Goal: Transaction & Acquisition: Purchase product/service

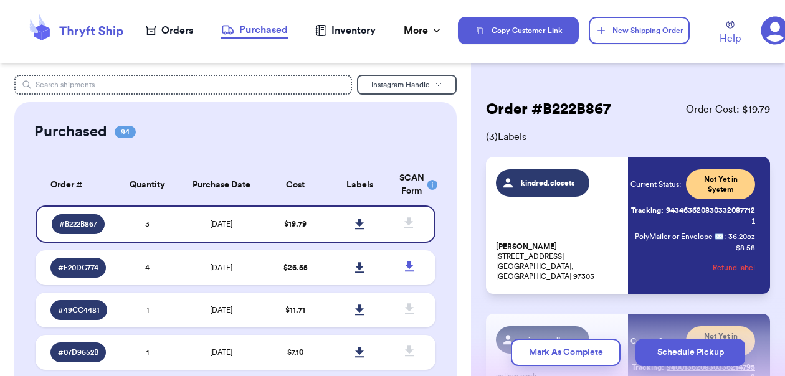
click at [708, 34] on icon at bounding box center [775, 31] width 28 height 28
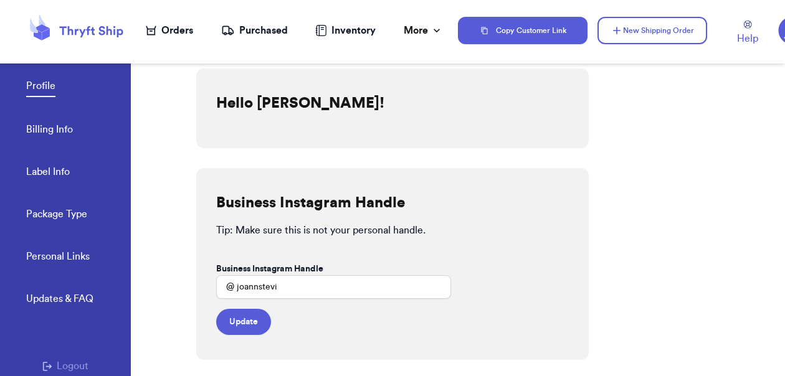
click at [30, 129] on link "Billing Info" at bounding box center [49, 130] width 47 height 17
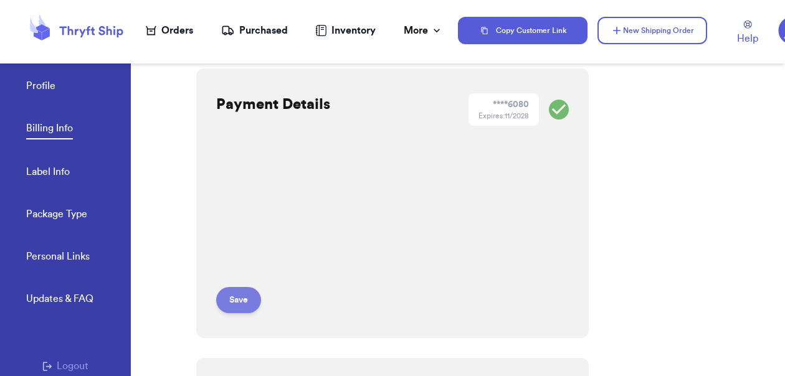
click at [231, 306] on button "Save" at bounding box center [238, 300] width 45 height 26
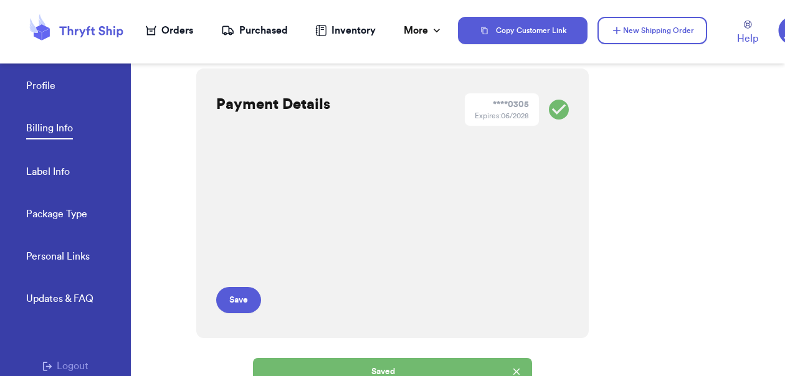
click at [95, 34] on icon at bounding box center [76, 31] width 100 height 34
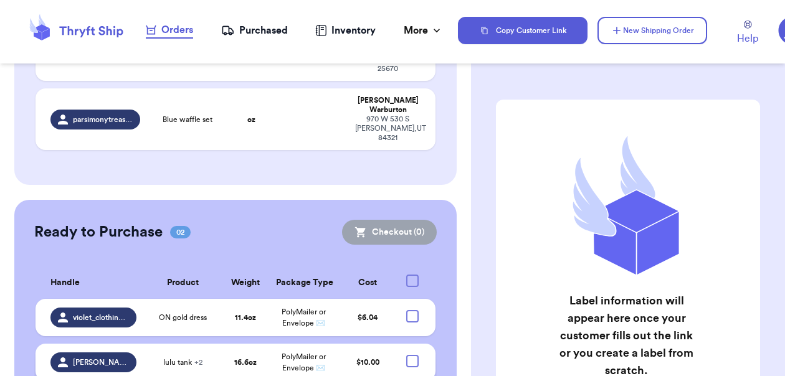
scroll to position [217, 0]
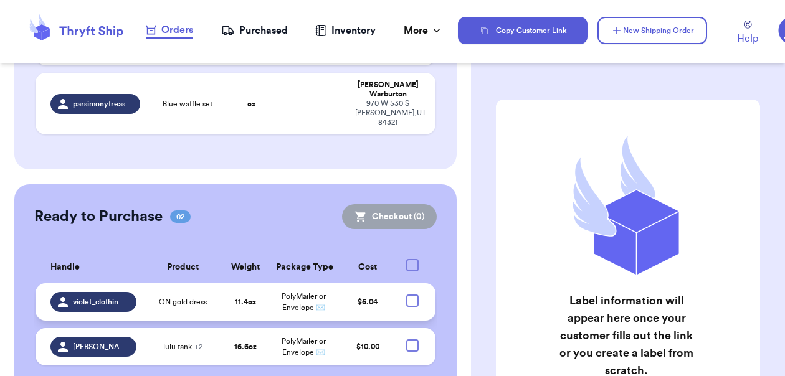
click at [406, 295] on div at bounding box center [412, 301] width 12 height 12
click at [412, 294] on input "checkbox" at bounding box center [412, 294] width 1 height 1
checkbox input "true"
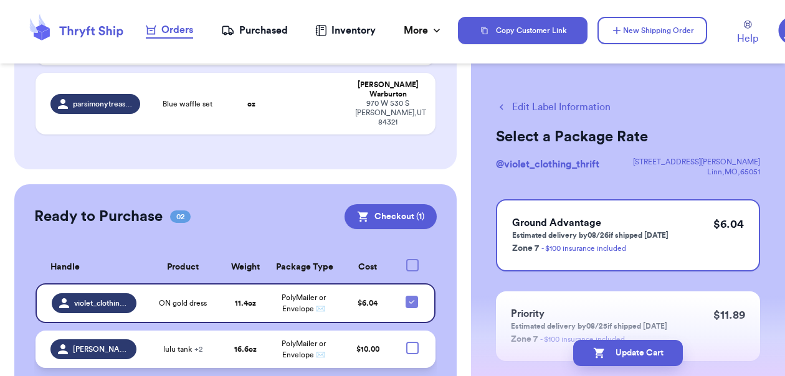
click at [406, 342] on div at bounding box center [412, 348] width 12 height 12
click at [412, 341] on input "checkbox" at bounding box center [412, 341] width 1 height 1
checkbox input "true"
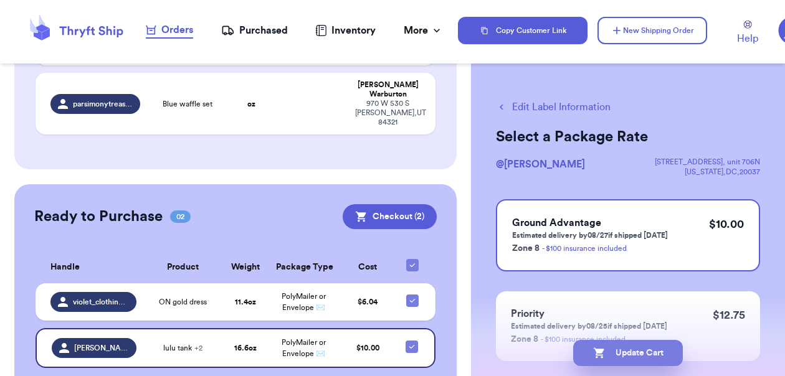
click at [654, 348] on button "Update Cart" at bounding box center [628, 353] width 110 height 26
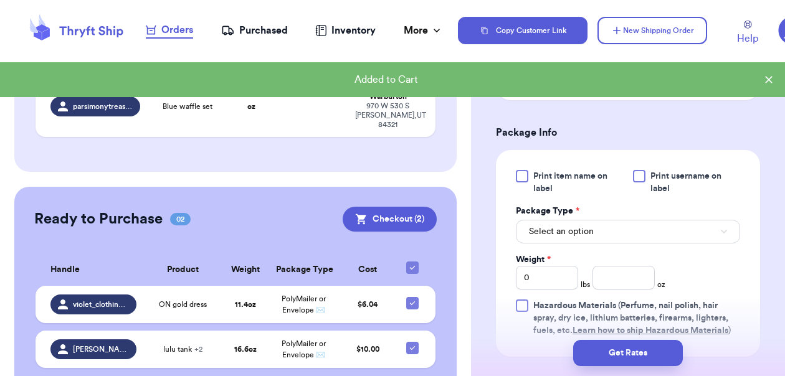
scroll to position [475, 0]
click at [399, 207] on button "Checkout ( 2 )" at bounding box center [390, 219] width 94 height 25
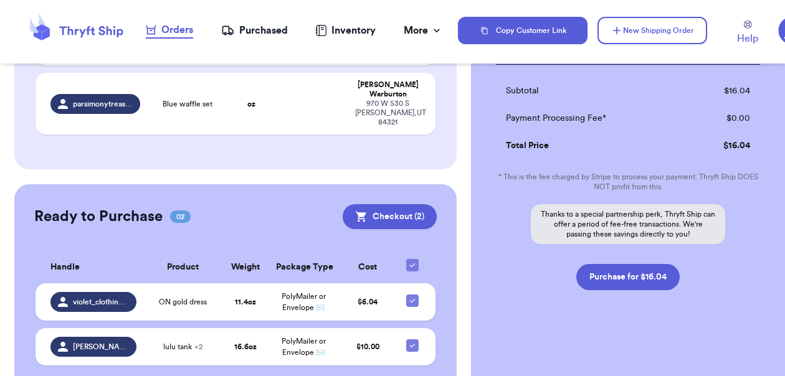
click at [637, 313] on div "Checkout ( 2 ) Selected Labels violet_clothing_thrift ON gold dress $ 6.04 USPS…" at bounding box center [628, 86] width 314 height 581
click at [622, 277] on button "Purchase for $16.04" at bounding box center [627, 277] width 103 height 26
checkbox input "false"
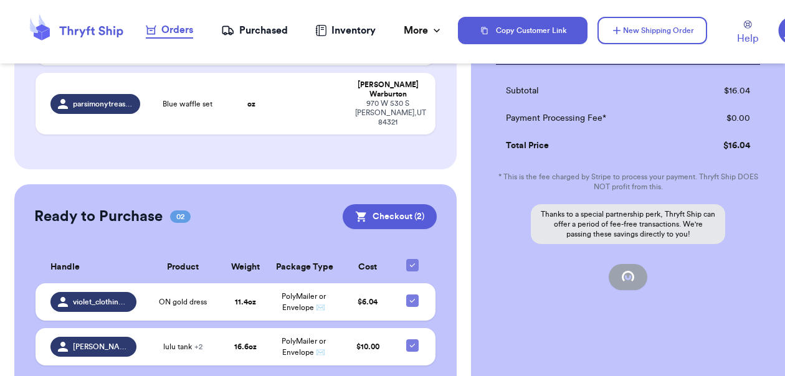
scroll to position [196, 0]
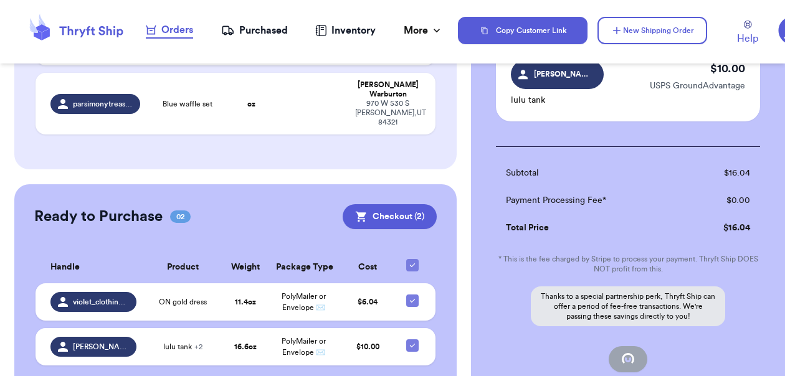
checkbox input "true"
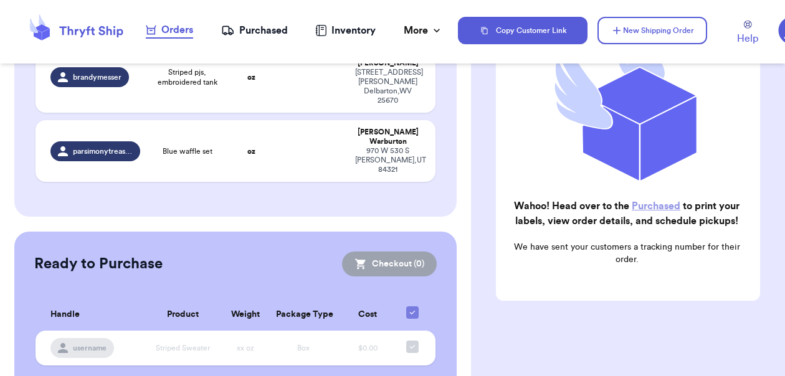
click at [645, 201] on link "Purchased" at bounding box center [656, 206] width 49 height 10
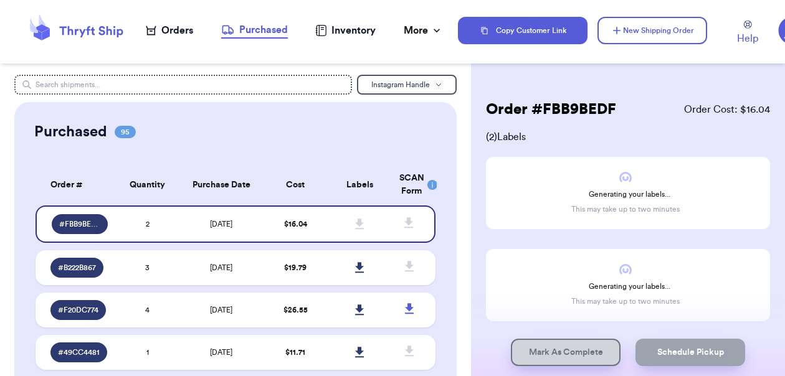
click at [162, 32] on div "Orders" at bounding box center [169, 30] width 47 height 15
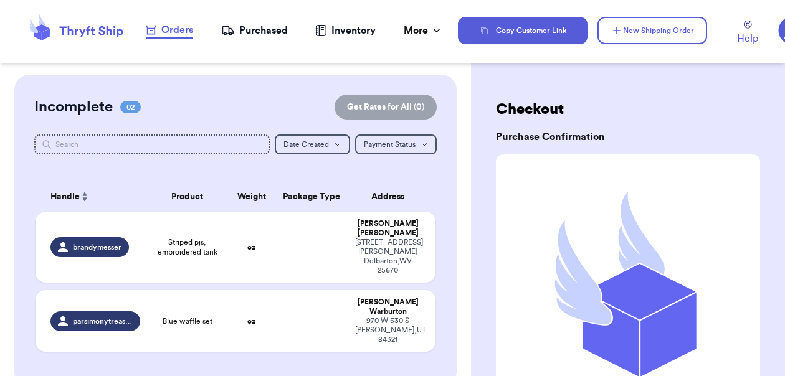
click at [425, 323] on div "Incomplete 02 Get Rates for All ( 0 ) Get Rates for All ( 0 ) Date Created Date…" at bounding box center [235, 231] width 443 height 312
click at [252, 329] on table "Handle Product Weight Package Type Address brandymesser Striped pjs, embroidere…" at bounding box center [235, 270] width 403 height 192
click at [235, 335] on div "Incomplete 02 Get Rates for All ( 0 ) Get Rates for All ( 0 ) Date Created Date…" at bounding box center [235, 231] width 443 height 312
click at [240, 31] on div "Purchased" at bounding box center [254, 30] width 67 height 15
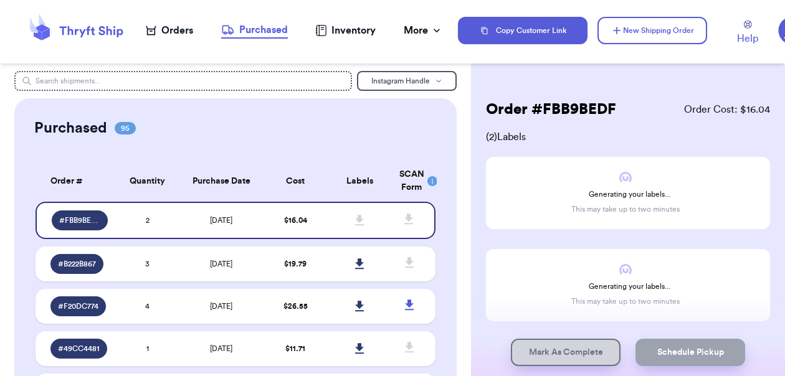
scroll to position [33, 0]
